Goal: Transaction & Acquisition: Book appointment/travel/reservation

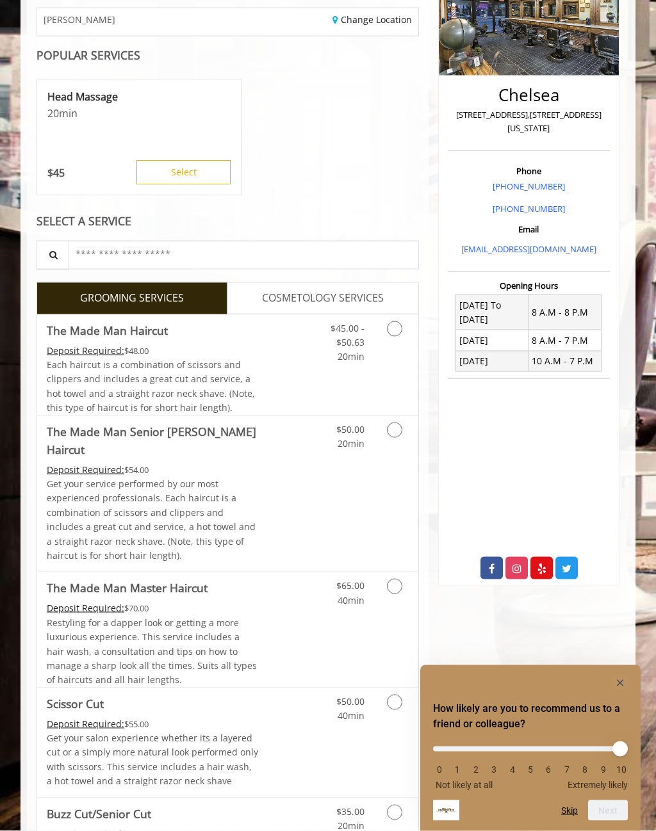
scroll to position [200, 0]
click at [74, 378] on span "Each haircut is a combination of scissors and clippers and includes a great cut…" at bounding box center [151, 385] width 208 height 55
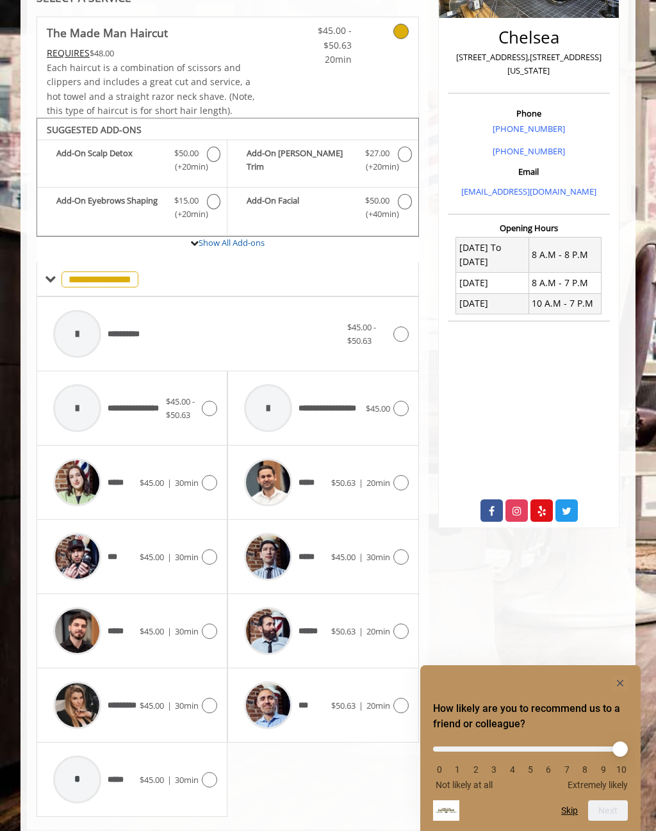
scroll to position [282, 0]
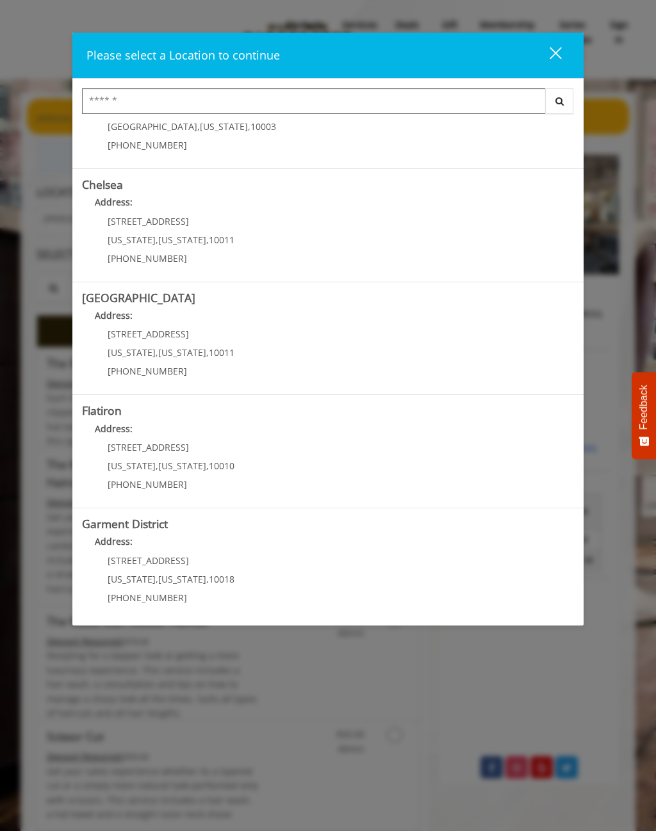
scroll to position [65, 0]
click at [284, 448] on "Flatiron Address: 10 E 23rd St New York , New York , 10010 (917) 475-1765" at bounding box center [328, 452] width 492 height 94
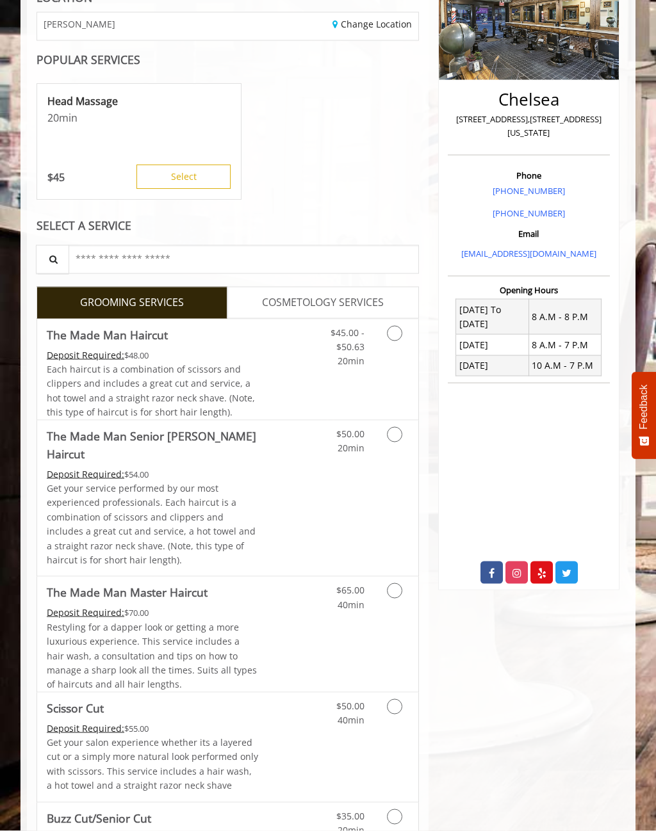
scroll to position [195, 0]
click at [236, 481] on p "Get your service performed by our most experienced professionals. Each haircut …" at bounding box center [153, 524] width 213 height 86
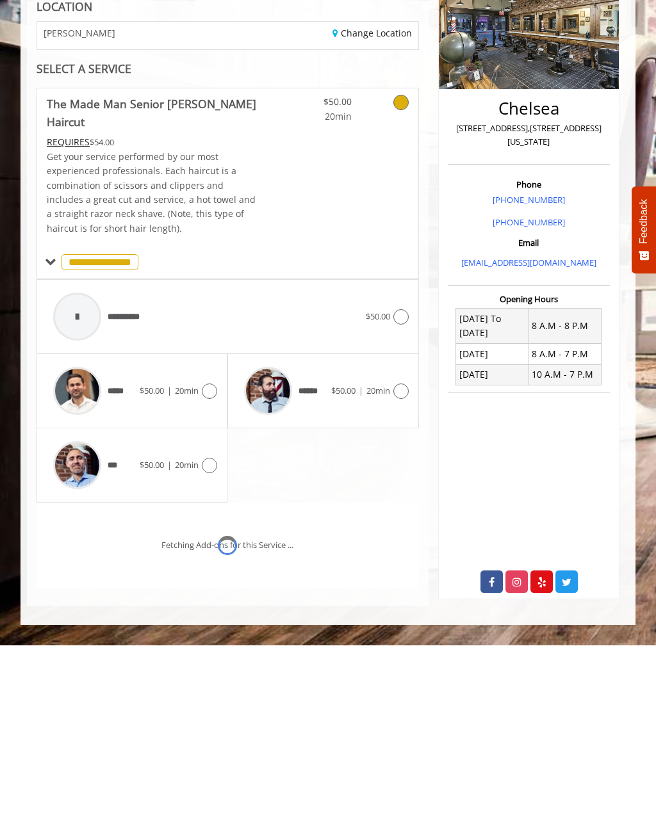
scroll to position [22, 0]
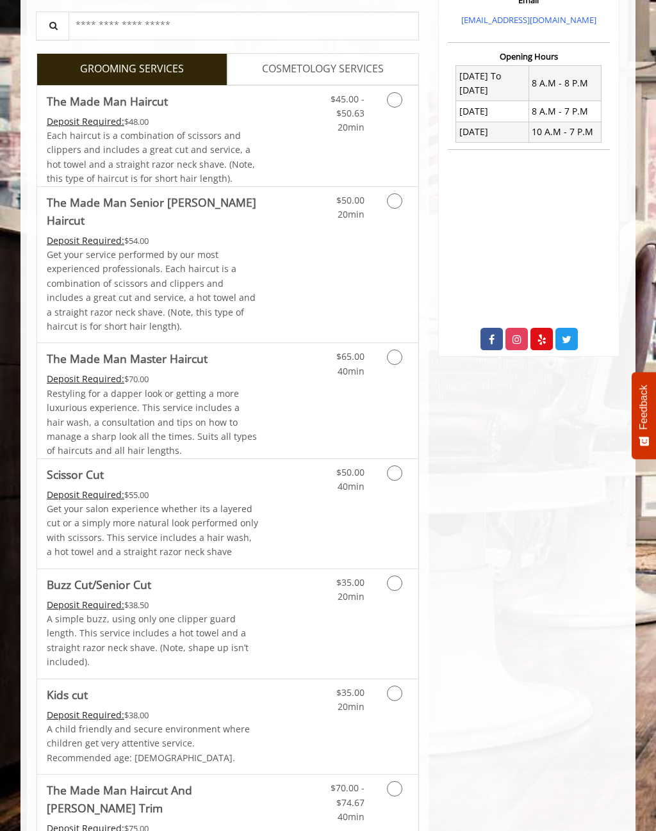
scroll to position [429, 0]
click at [288, 383] on link "Discounted Price" at bounding box center [290, 400] width 63 height 115
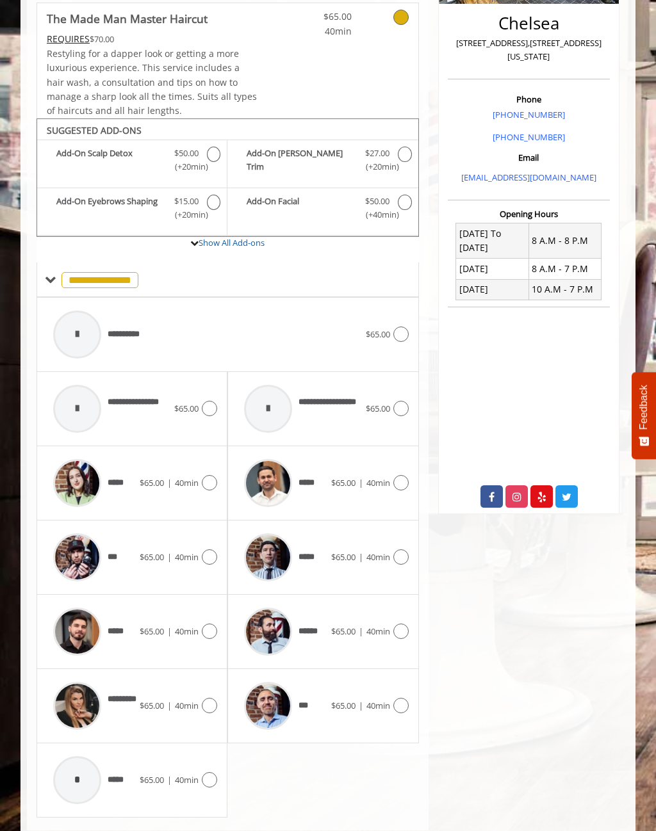
scroll to position [296, 0]
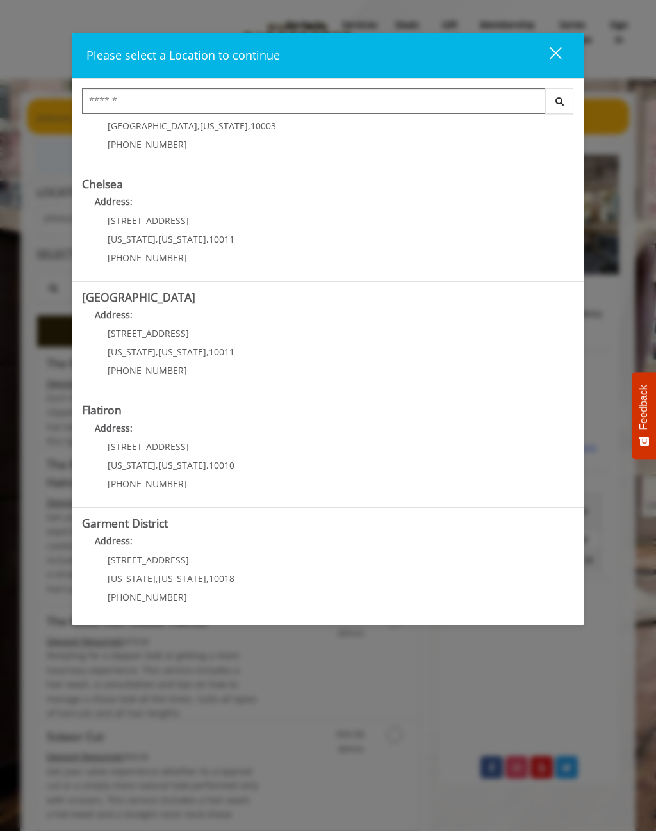
scroll to position [65, 0]
click at [289, 446] on "Flatiron Address: 10 E 23rd St New York , New York , 10010 (917) 475-1765" at bounding box center [328, 452] width 492 height 94
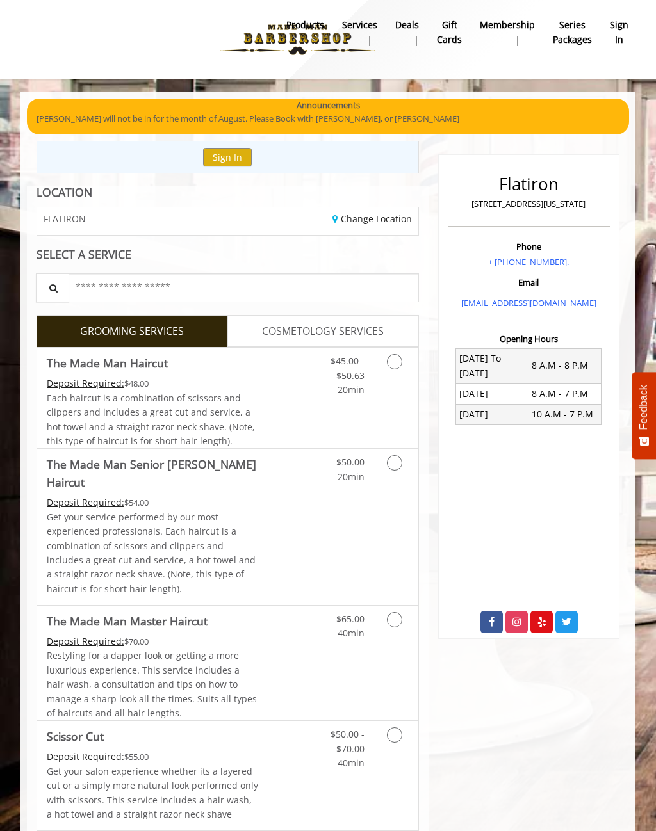
click at [269, 407] on link "Discounted Price" at bounding box center [290, 398] width 63 height 101
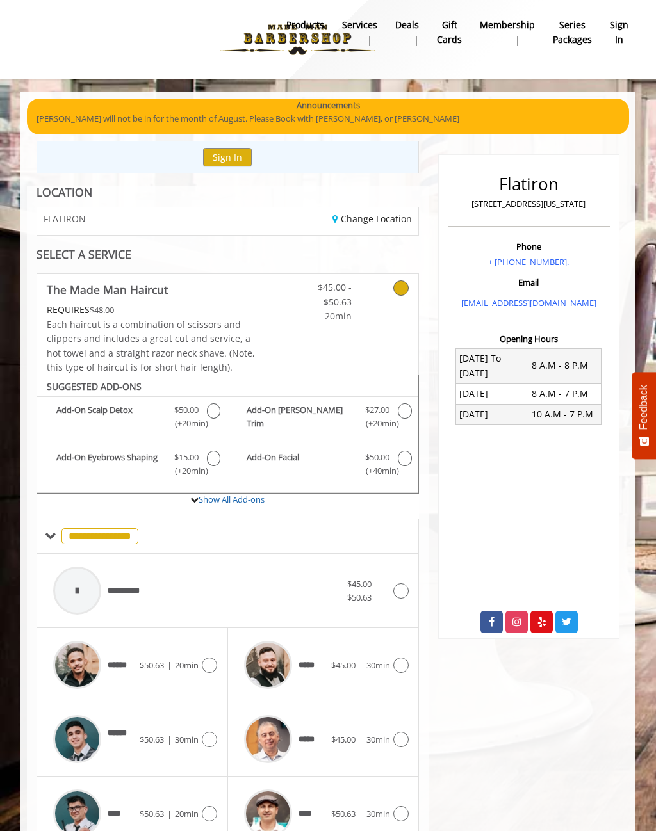
click at [400, 286] on icon at bounding box center [400, 288] width 15 height 15
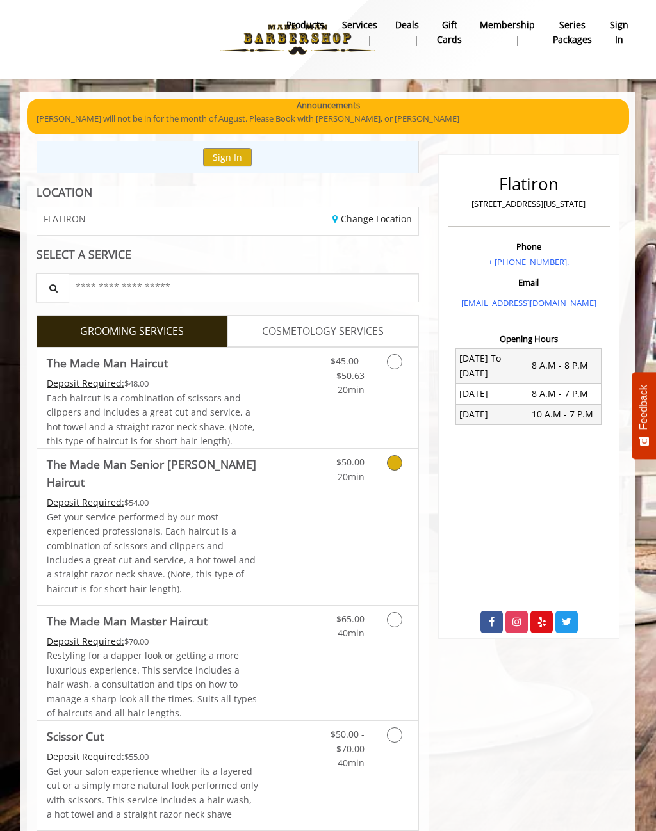
click at [286, 507] on link "Discounted Price" at bounding box center [290, 527] width 63 height 156
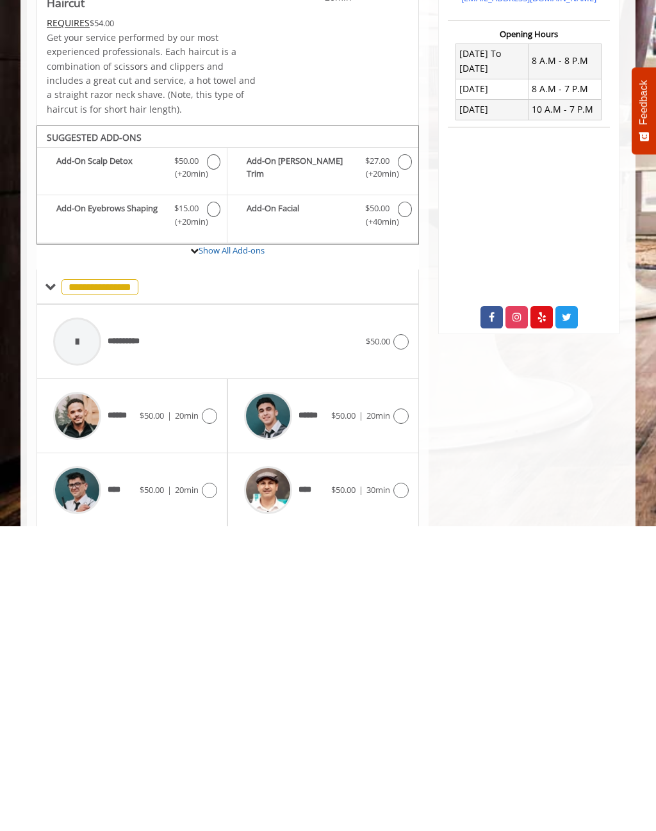
scroll to position [96, 0]
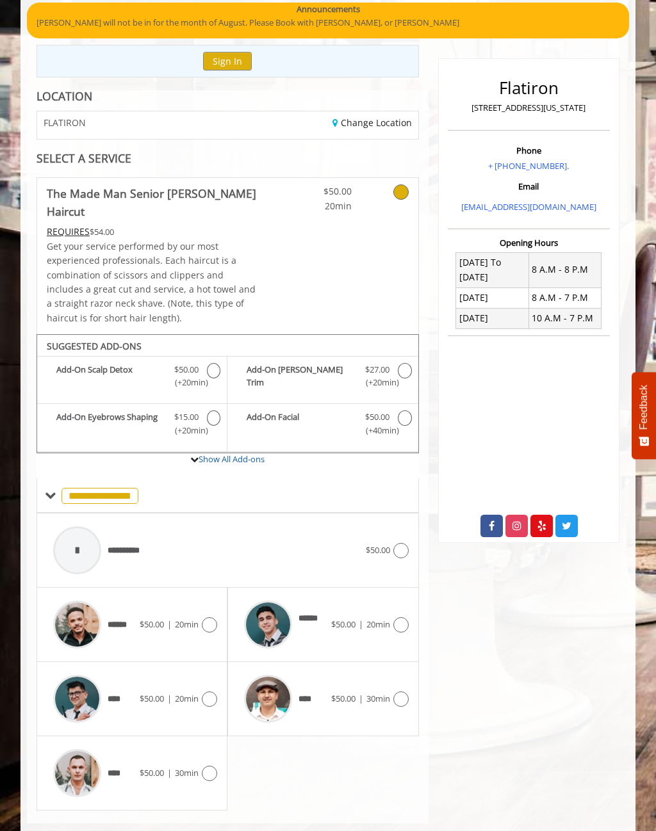
click at [357, 231] on div "$50.00 20min" at bounding box center [354, 256] width 127 height 156
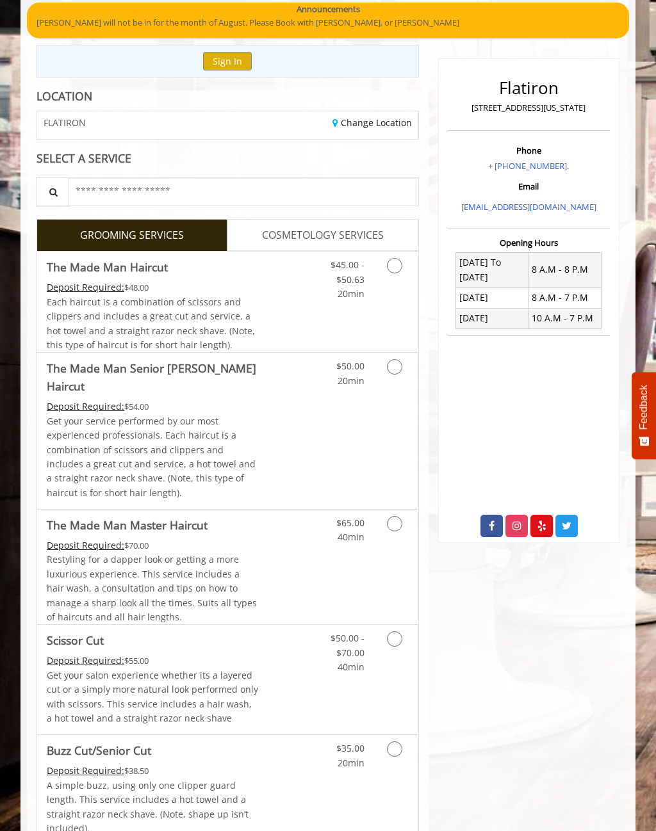
click at [250, 554] on span "Restyling for a dapper look or getting a more luxurious experience. This servic…" at bounding box center [152, 588] width 210 height 70
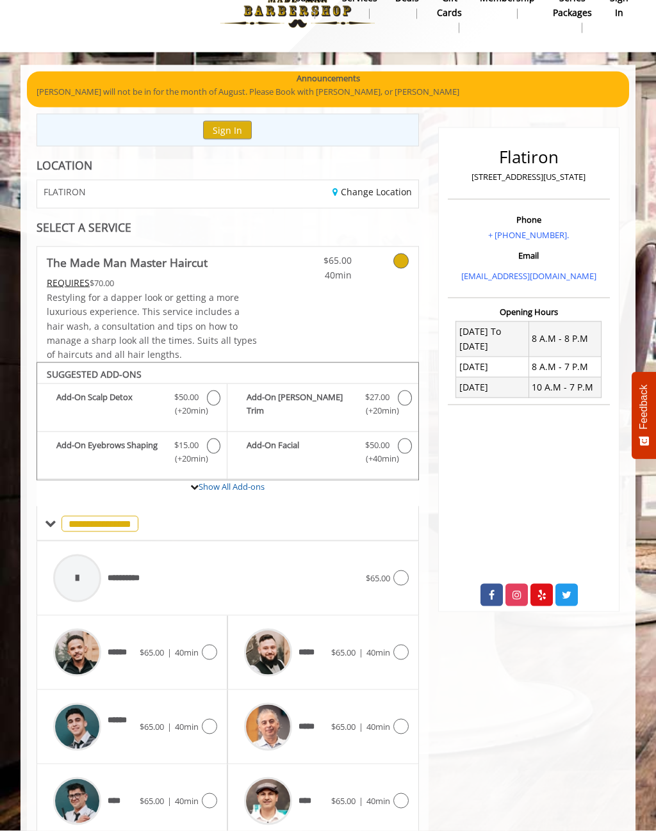
scroll to position [0, 0]
